Goal: Task Accomplishment & Management: Use online tool/utility

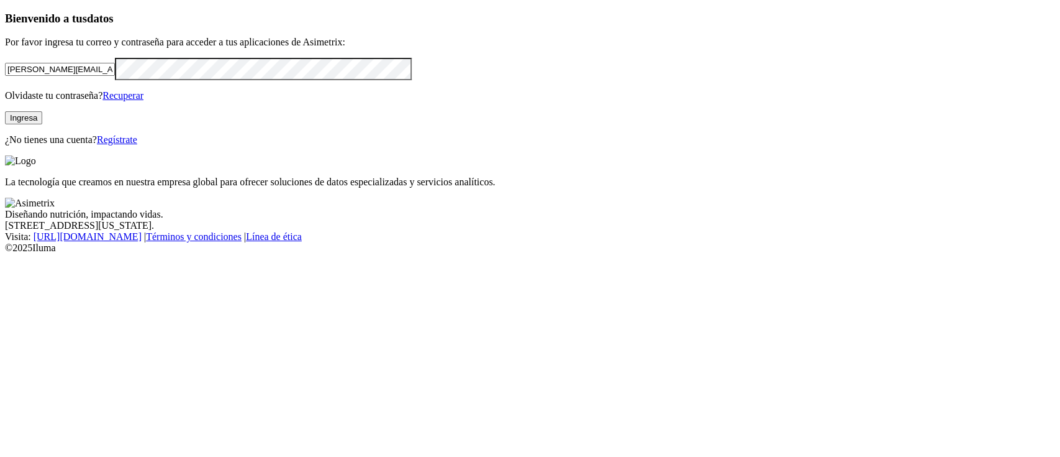
drag, startPoint x: 174, startPoint y: 152, endPoint x: 141, endPoint y: 153, distance: 32.9
click at [115, 76] on input "andres.arias@grupobios.co" at bounding box center [60, 69] width 110 height 13
drag, startPoint x: 230, startPoint y: 153, endPoint x: 149, endPoint y: 152, distance: 80.8
click at [115, 76] on input "andres.arias@grupobios.co" at bounding box center [60, 69] width 110 height 13
type input "andres.arias@contegral.co"
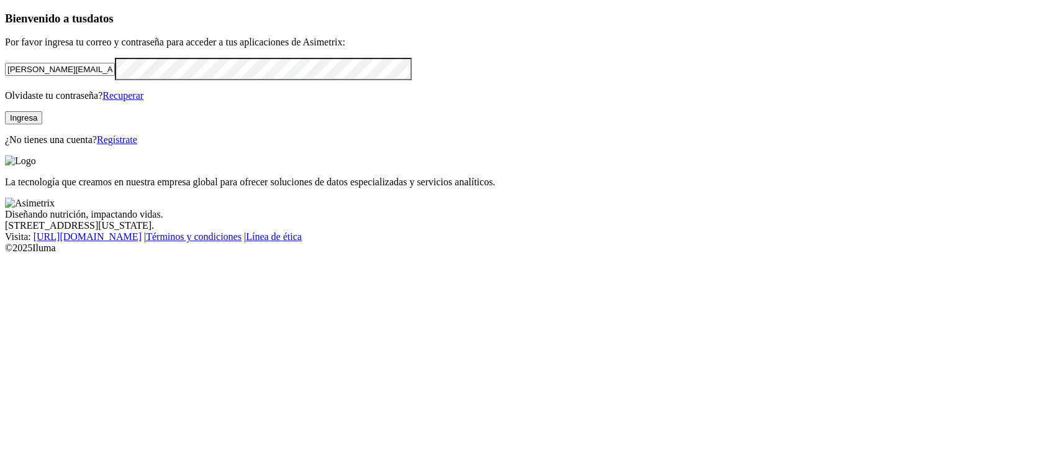
click at [42, 124] on button "Ingresa" at bounding box center [23, 117] width 37 height 13
